Goal: Task Accomplishment & Management: Complete application form

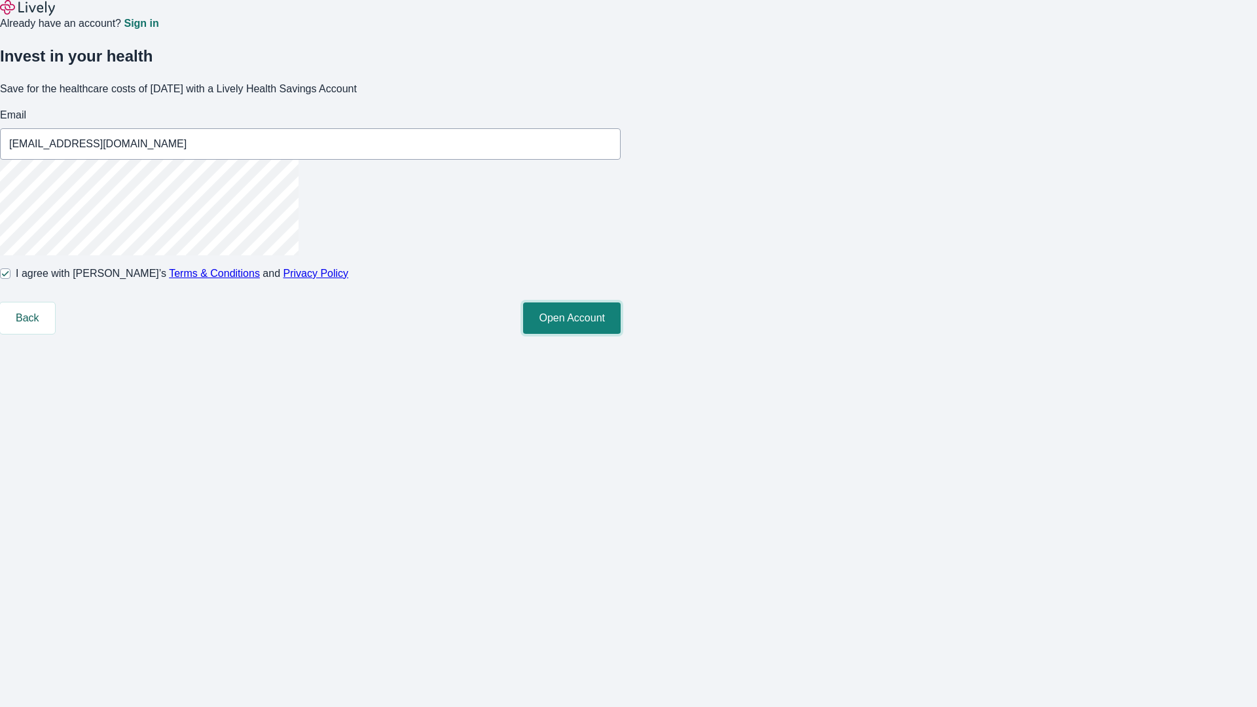
click at [621, 334] on button "Open Account" at bounding box center [572, 317] width 98 height 31
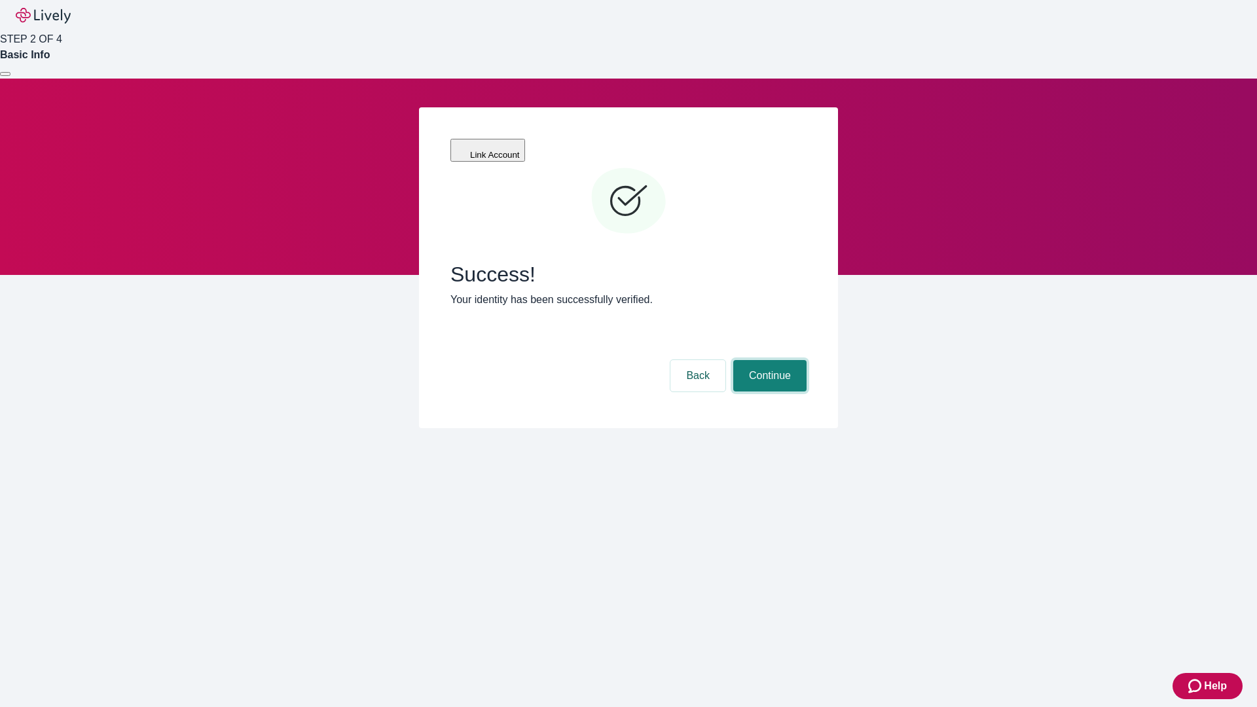
click at [768, 360] on button "Continue" at bounding box center [769, 375] width 73 height 31
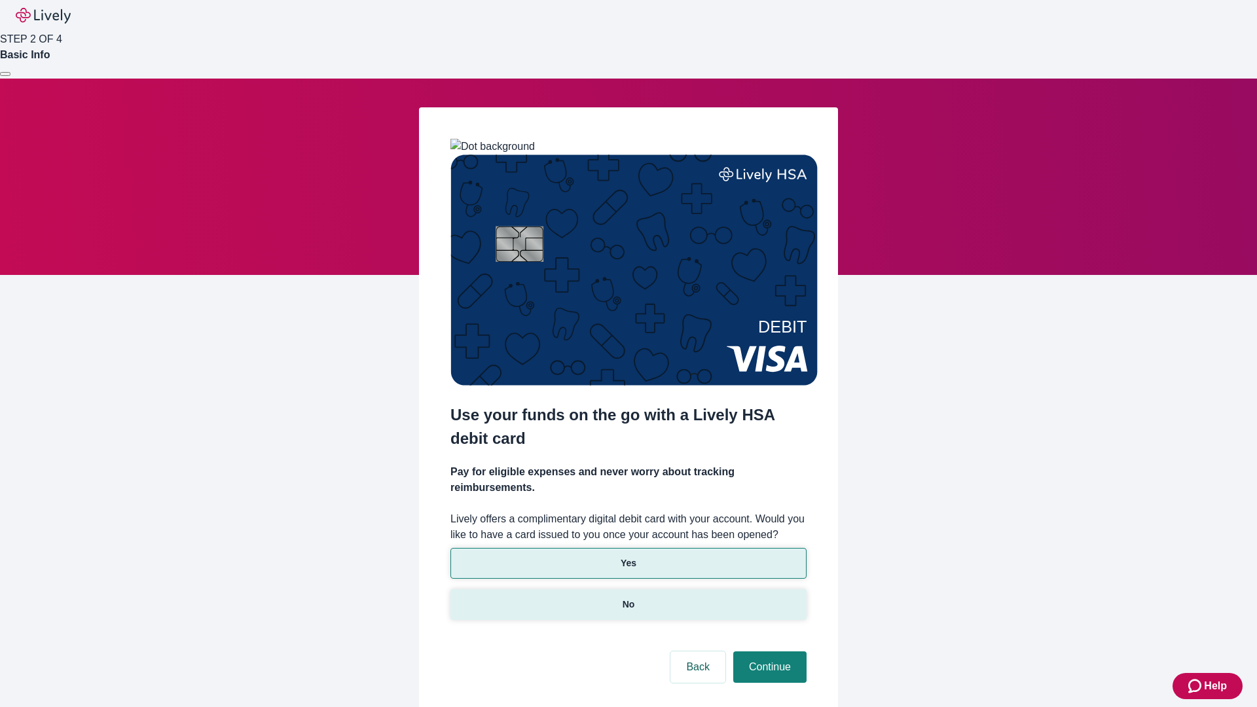
click at [628, 598] on p "No" at bounding box center [629, 605] width 12 height 14
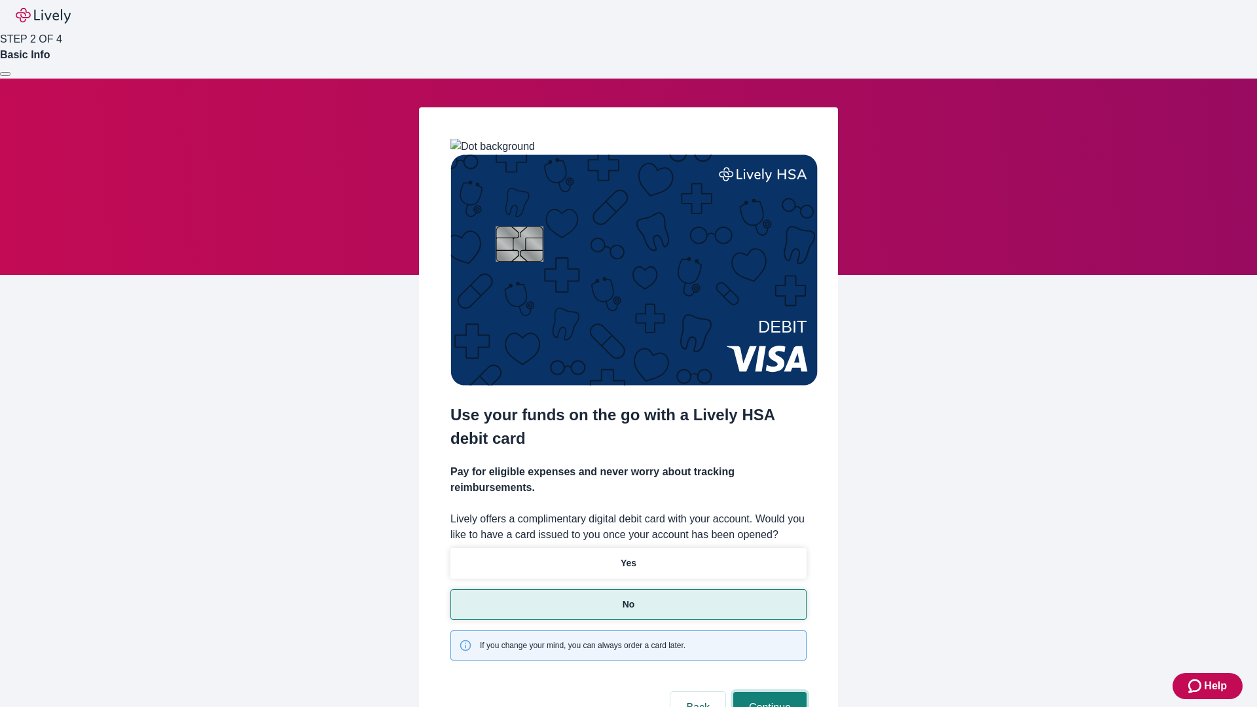
click at [768, 692] on button "Continue" at bounding box center [769, 707] width 73 height 31
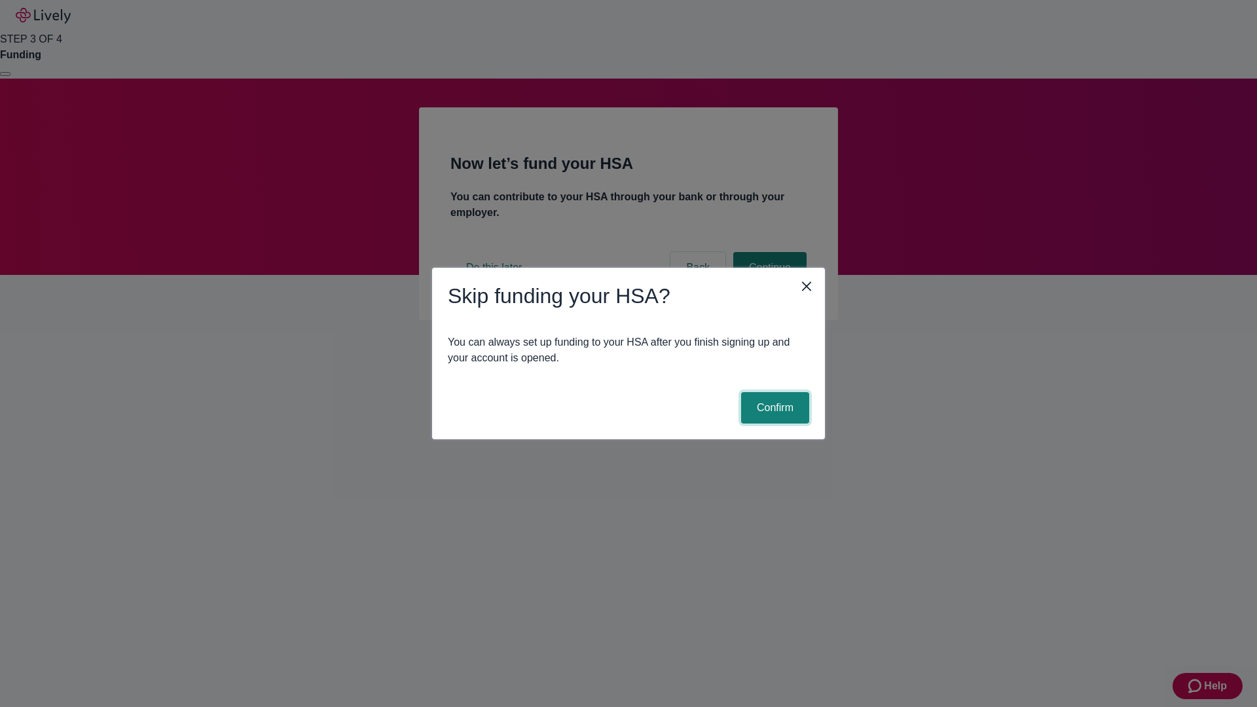
click at [773, 408] on button "Confirm" at bounding box center [775, 407] width 68 height 31
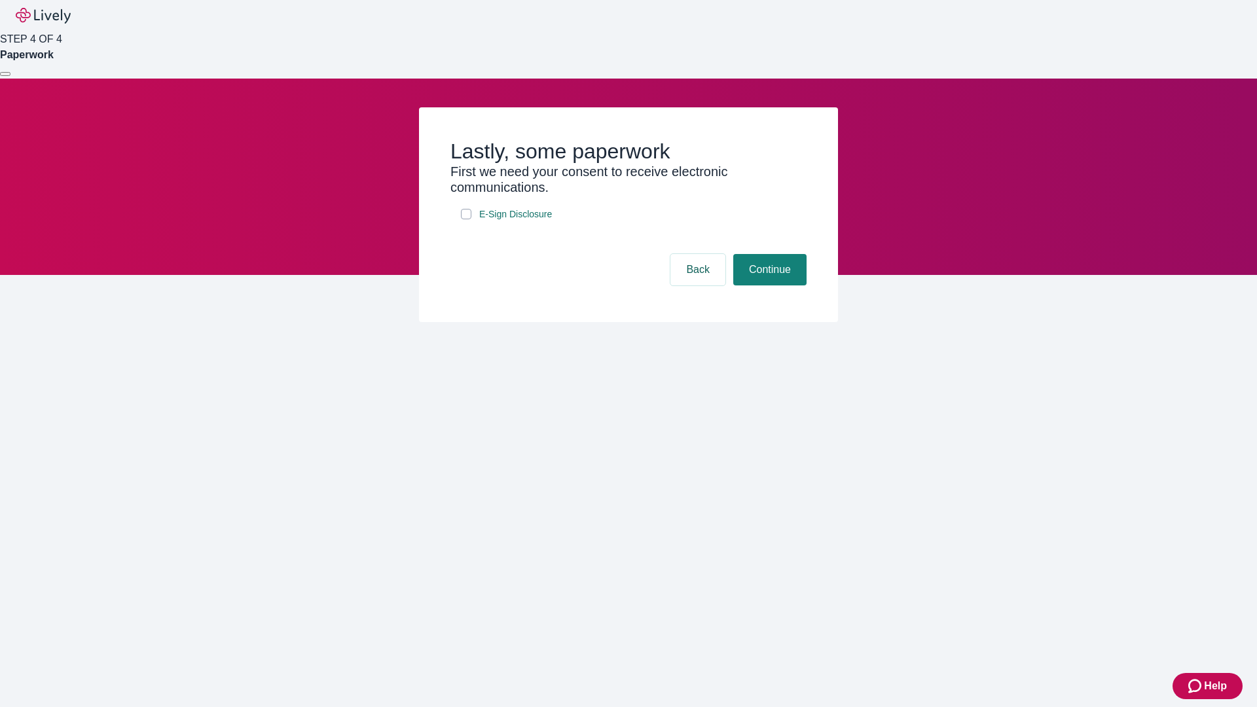
click at [466, 219] on input "E-Sign Disclosure" at bounding box center [466, 214] width 10 height 10
checkbox input "true"
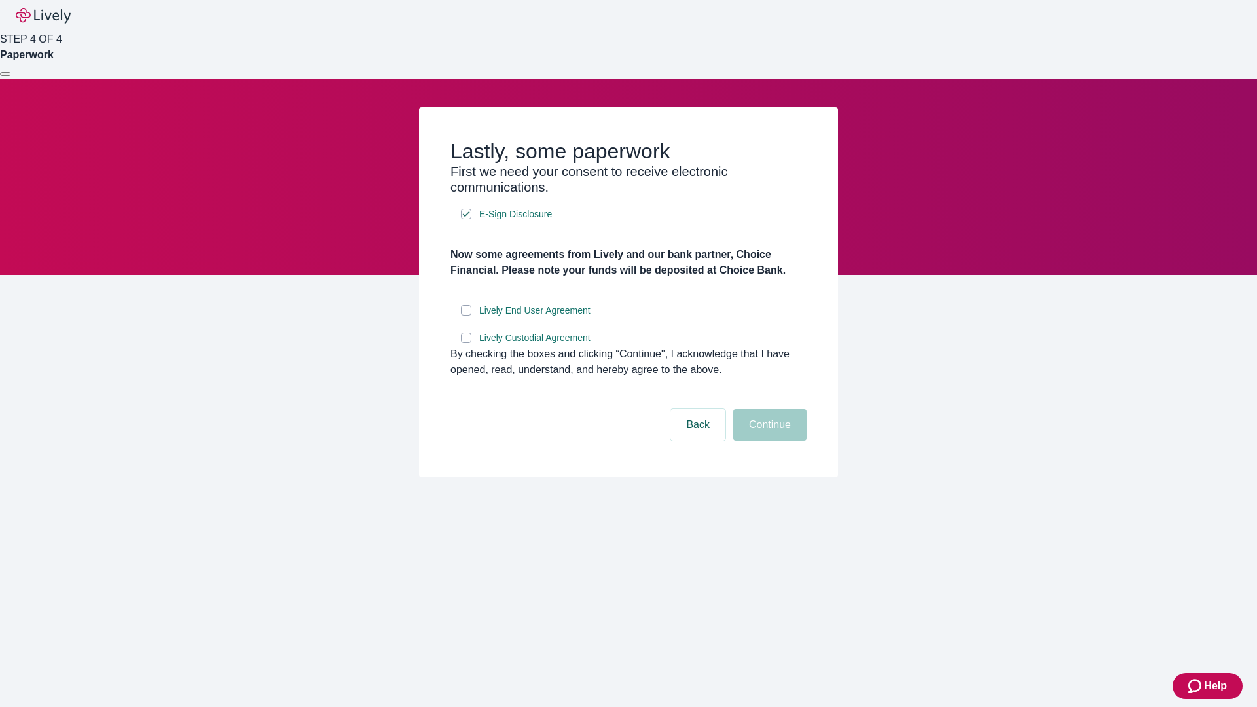
click at [466, 316] on input "Lively End User Agreement" at bounding box center [466, 310] width 10 height 10
checkbox input "true"
click at [466, 343] on input "Lively Custodial Agreement" at bounding box center [466, 338] width 10 height 10
checkbox input "true"
click at [768, 441] on button "Continue" at bounding box center [769, 424] width 73 height 31
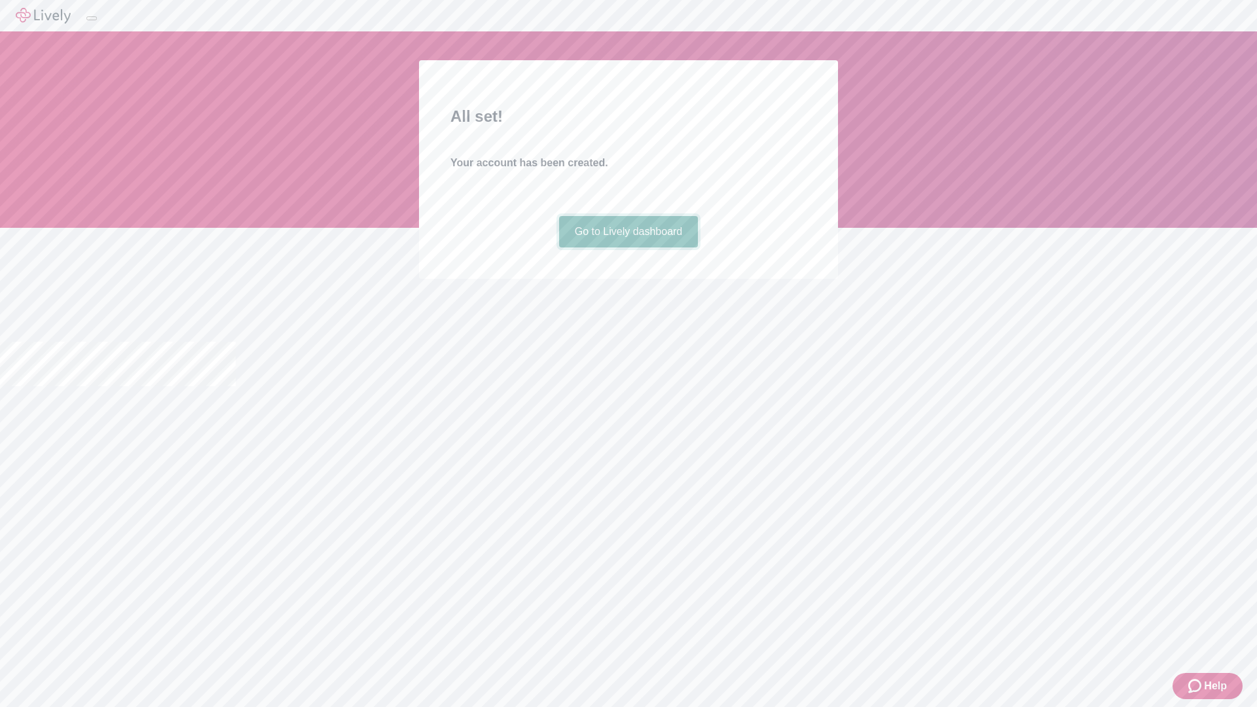
click at [628, 247] on link "Go to Lively dashboard" at bounding box center [628, 231] width 139 height 31
